Goal: Information Seeking & Learning: Learn about a topic

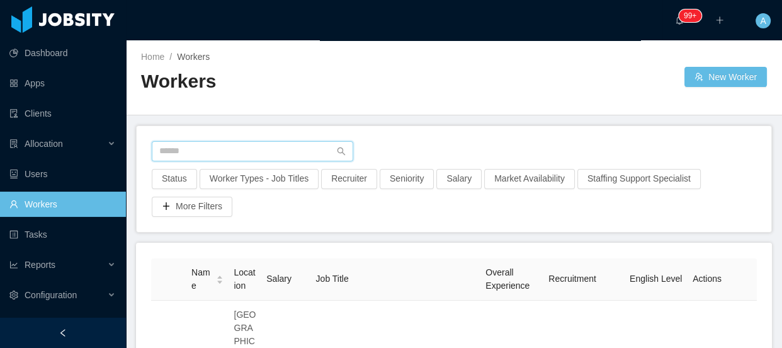
click at [251, 151] on input "text" at bounding box center [253, 151] width 202 height 20
paste input "**********"
type input "**********"
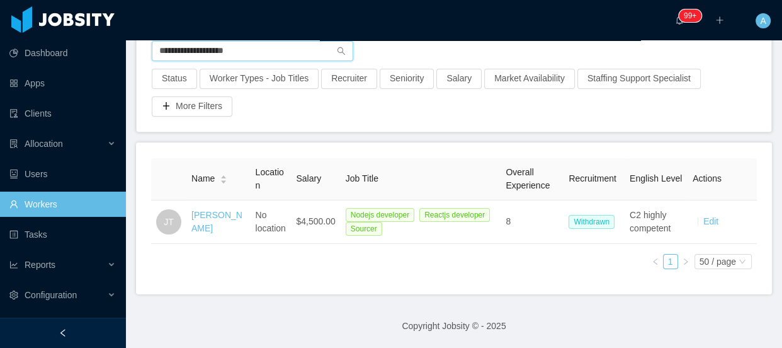
scroll to position [109, 0]
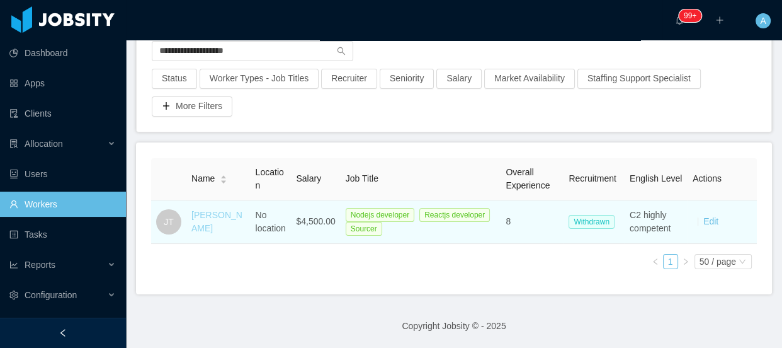
click at [212, 220] on link "Joakim Teixeira" at bounding box center [216, 221] width 51 height 23
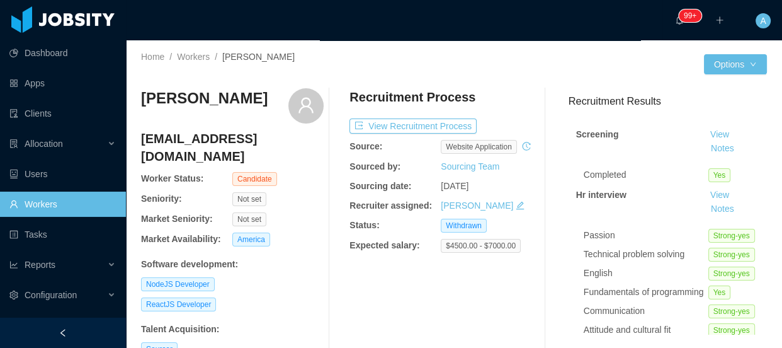
click at [710, 157] on div "Screening View Notes Completed Yes Hr interview View Notes Passion Strong-yes T…" at bounding box center [668, 314] width 198 height 401
click at [709, 151] on button "Notes" at bounding box center [722, 148] width 33 height 15
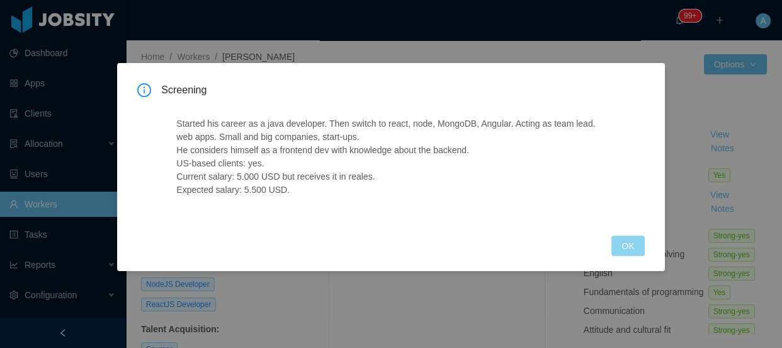
click at [633, 244] on button "OK" at bounding box center [627, 246] width 33 height 20
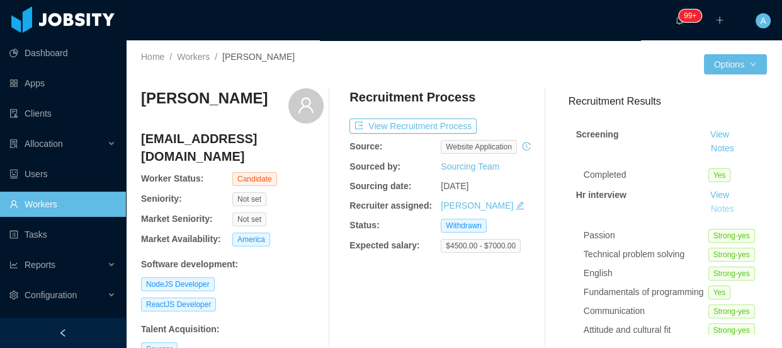
click at [707, 209] on button "Notes" at bounding box center [722, 209] width 33 height 15
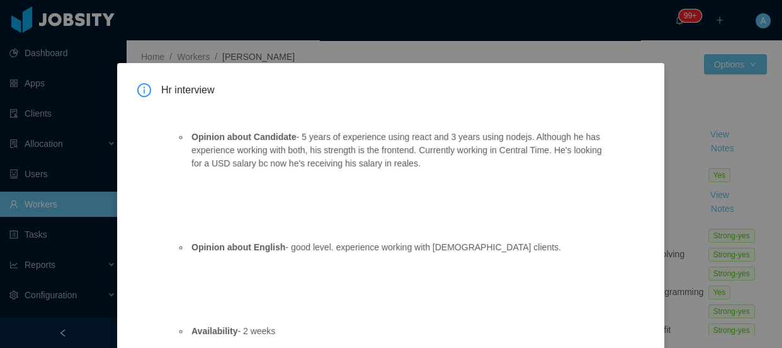
scroll to position [30, 0]
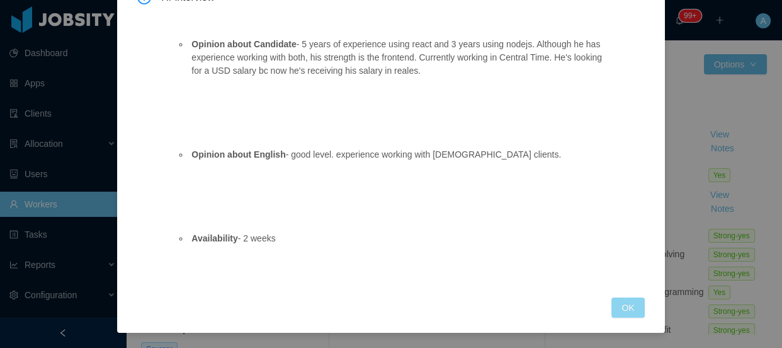
click at [613, 304] on button "OK" at bounding box center [627, 307] width 33 height 20
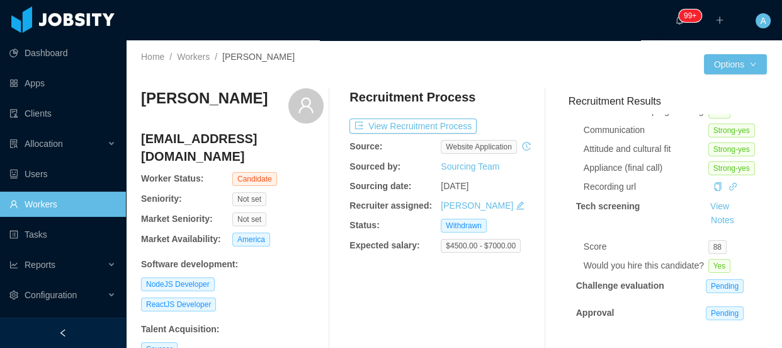
scroll to position [219, 0]
click at [713, 213] on button "Notes" at bounding box center [722, 220] width 33 height 15
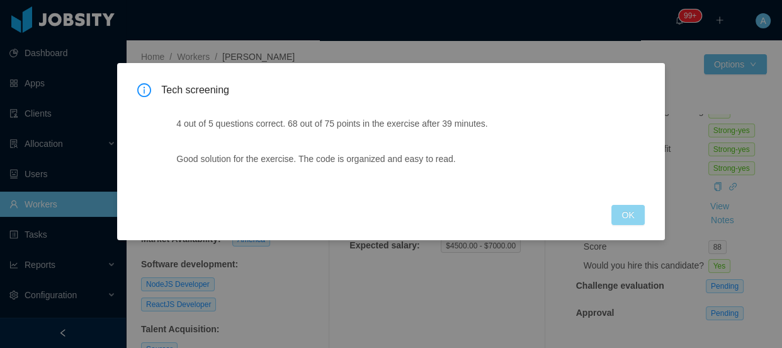
click at [614, 211] on button "OK" at bounding box center [627, 215] width 33 height 20
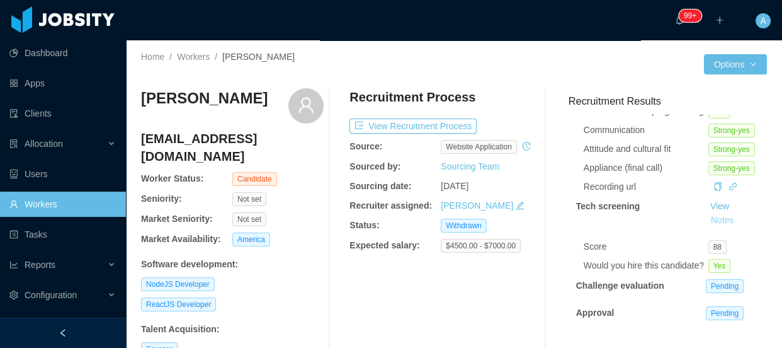
scroll to position [57, 0]
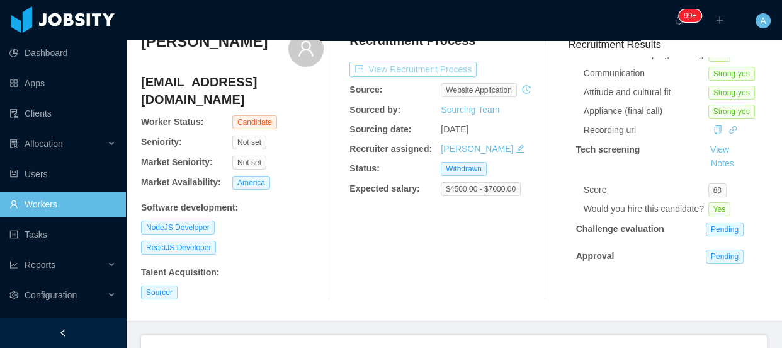
click at [457, 65] on button "View Recruitment Process" at bounding box center [412, 69] width 127 height 15
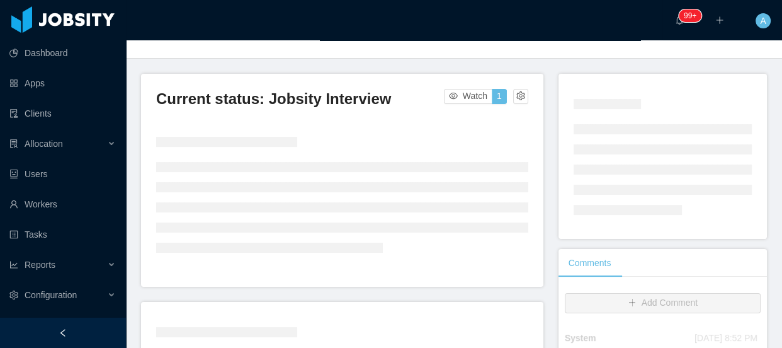
scroll to position [286, 0]
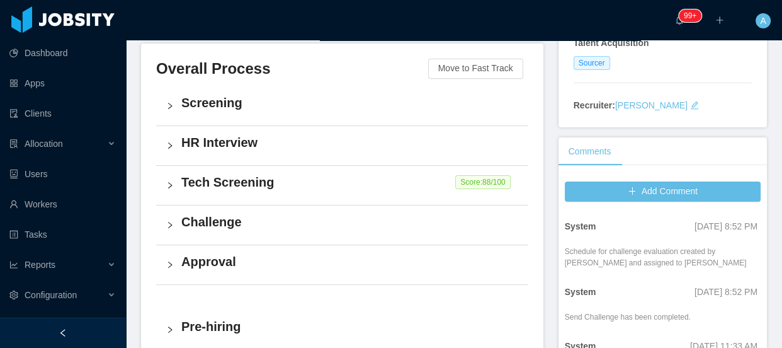
click at [331, 187] on h4 "Tech Screening" at bounding box center [349, 182] width 337 height 18
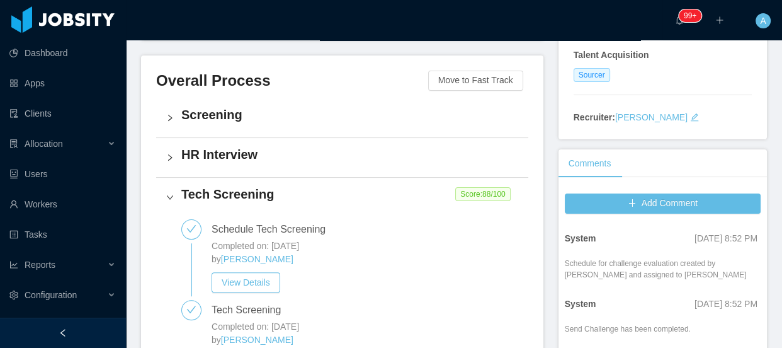
scroll to position [229, 0]
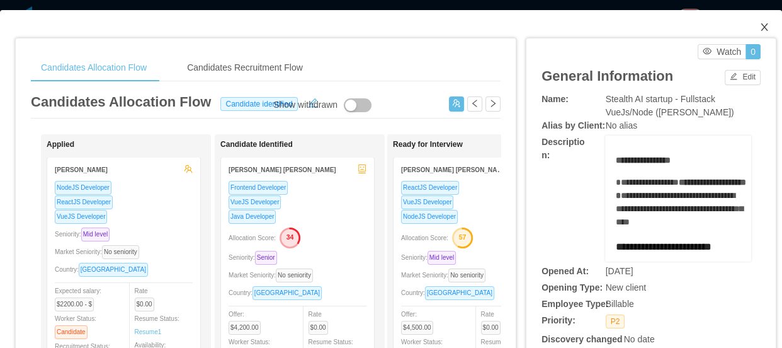
scroll to position [343, 0]
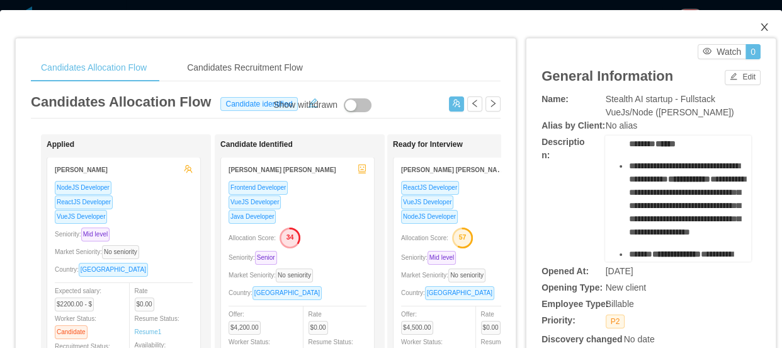
click at [759, 26] on icon "icon: close" at bounding box center [764, 27] width 10 height 10
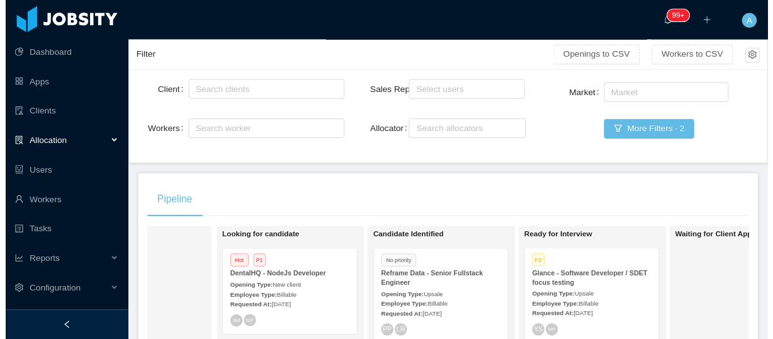
scroll to position [68, 0]
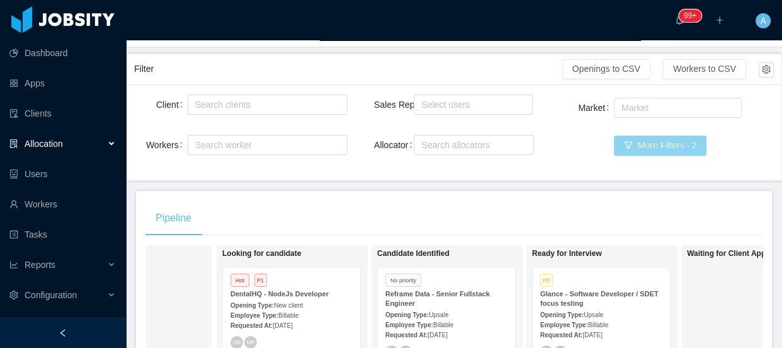
drag, startPoint x: 641, startPoint y: 146, endPoint x: 633, endPoint y: 148, distance: 8.4
click at [640, 147] on button "More Filters · 2" at bounding box center [660, 145] width 93 height 20
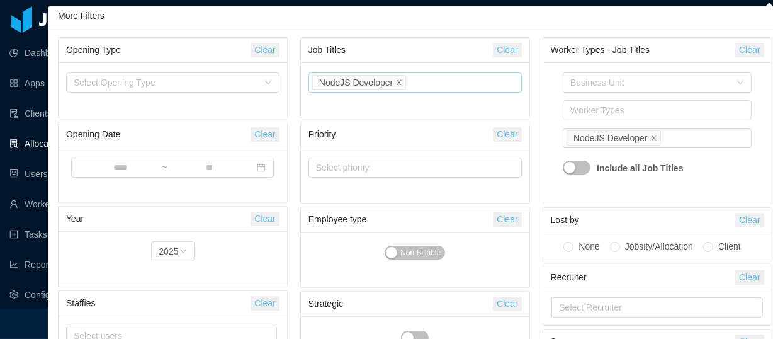
click at [399, 80] on icon "icon: close" at bounding box center [399, 82] width 6 height 6
click at [399, 82] on div "Select Job Titles" at bounding box center [412, 82] width 193 height 13
type input "**"
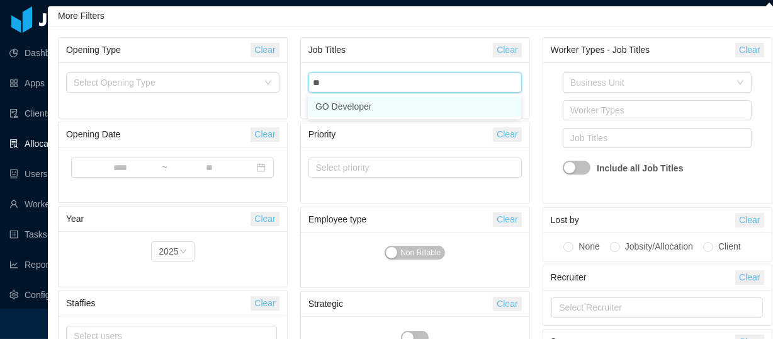
click at [360, 110] on li "GO Developer" at bounding box center [414, 106] width 213 height 20
click at [555, 65] on div "Business Unit Worker Types Job Titles GO Developer Include all Job Titles" at bounding box center [657, 132] width 229 height 141
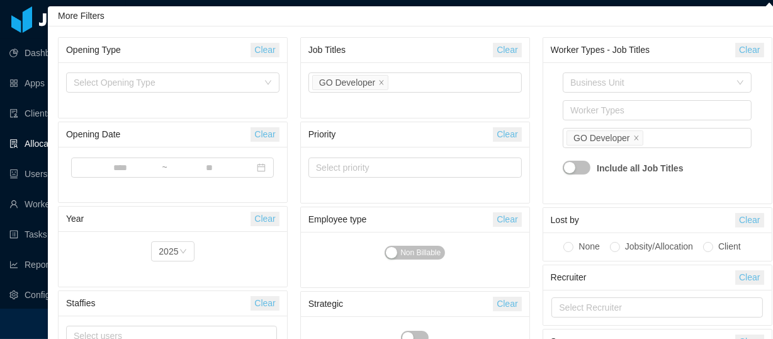
scroll to position [77, 0]
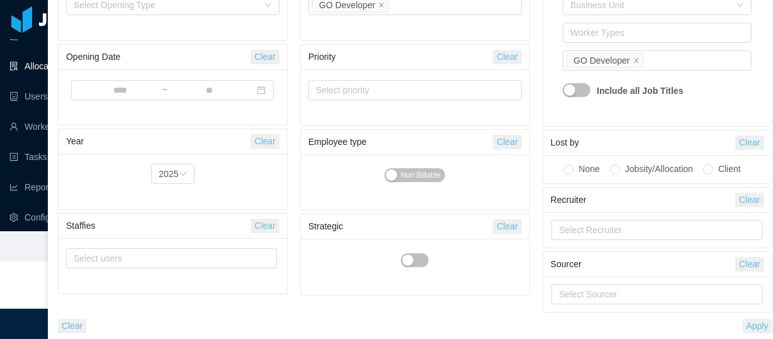
click at [756, 327] on button "Apply" at bounding box center [758, 326] width 30 height 14
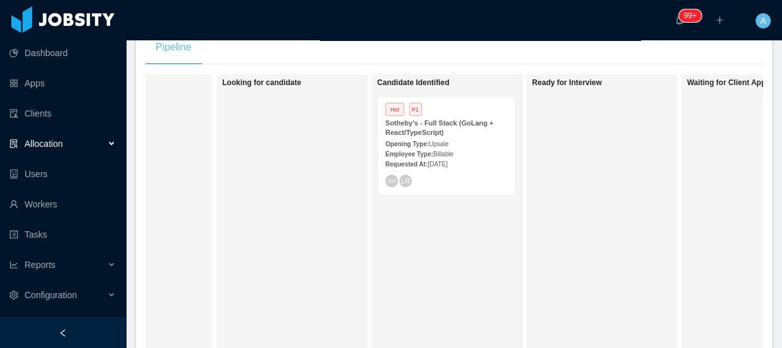
scroll to position [239, 0]
click at [416, 163] on strong "Requested At:" at bounding box center [406, 163] width 42 height 7
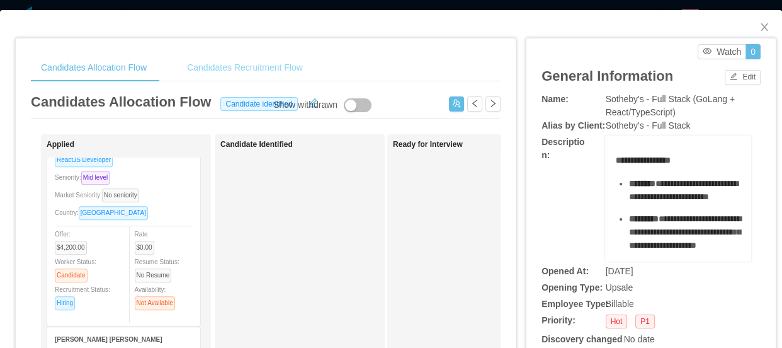
click at [259, 71] on div "Candidates Recruitment Flow" at bounding box center [245, 68] width 136 height 28
